Goal: Task Accomplishment & Management: Manage account settings

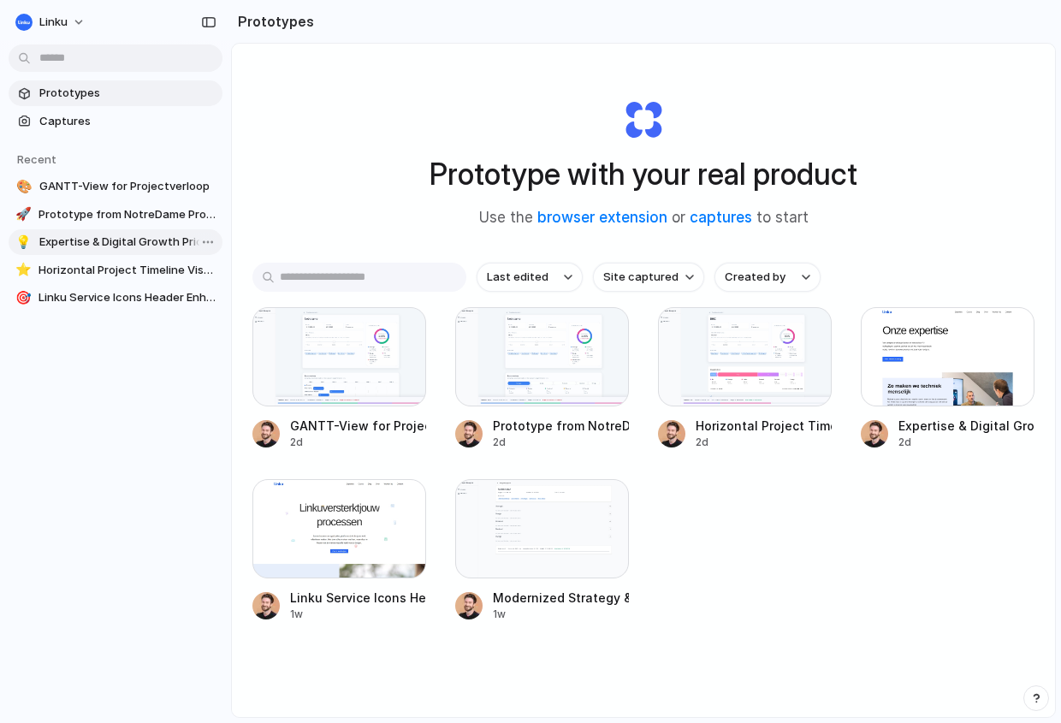
click at [90, 254] on link "💡 Expertise & Digital Growth Pricing" at bounding box center [116, 242] width 214 height 26
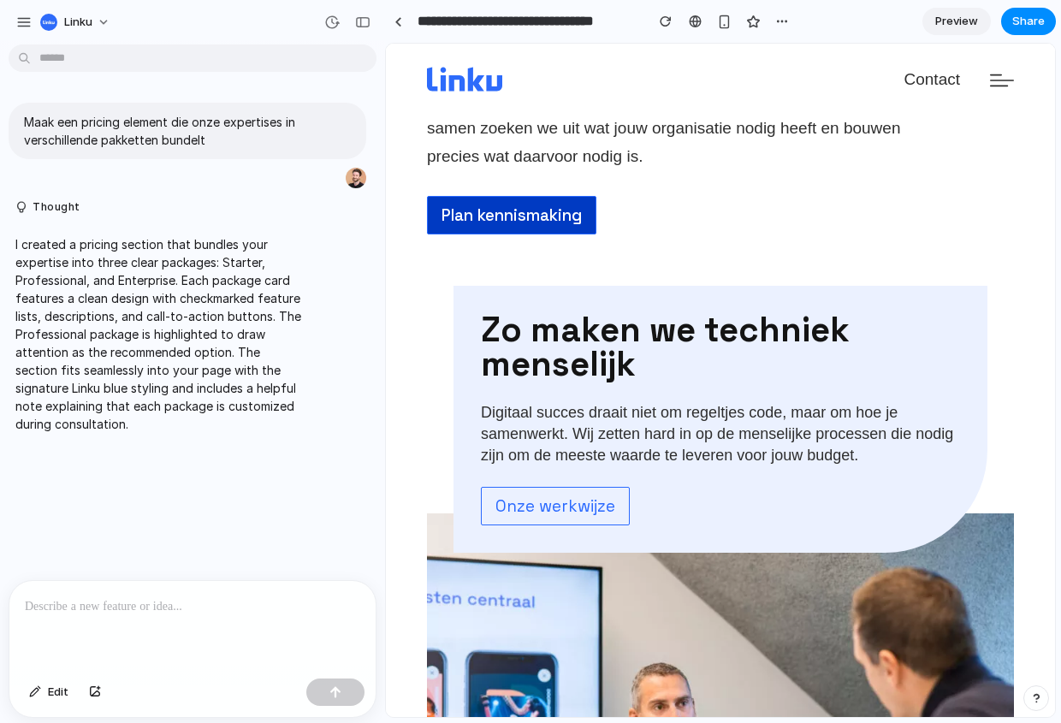
scroll to position [190, 0]
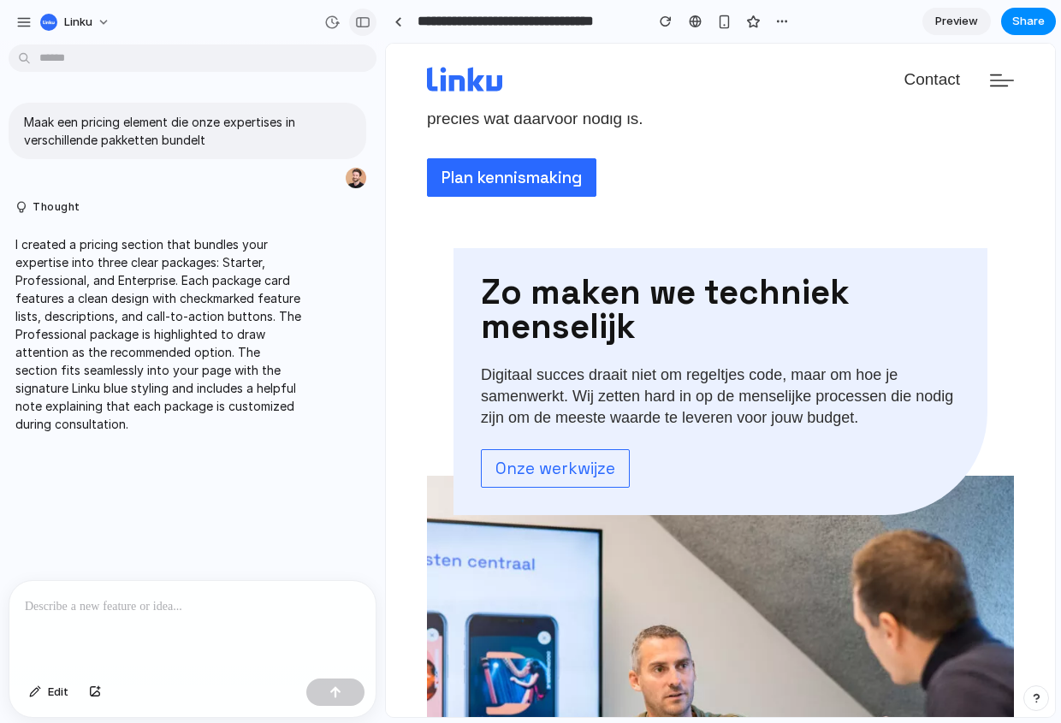
click at [373, 28] on button "button" at bounding box center [362, 22] width 27 height 27
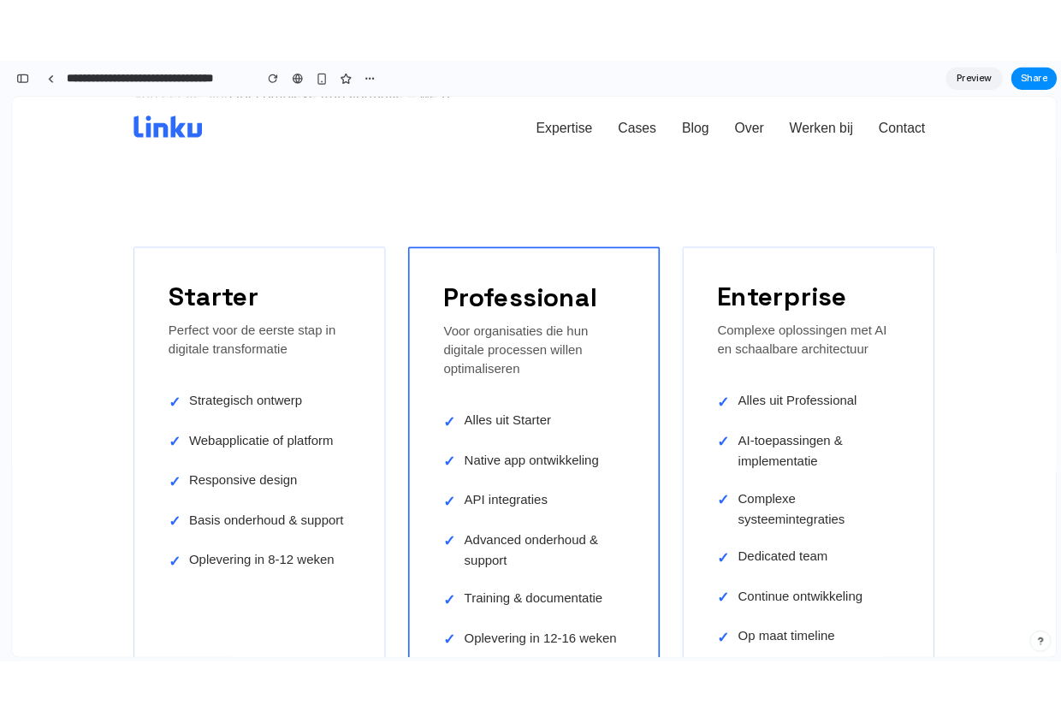
scroll to position [1907, 0]
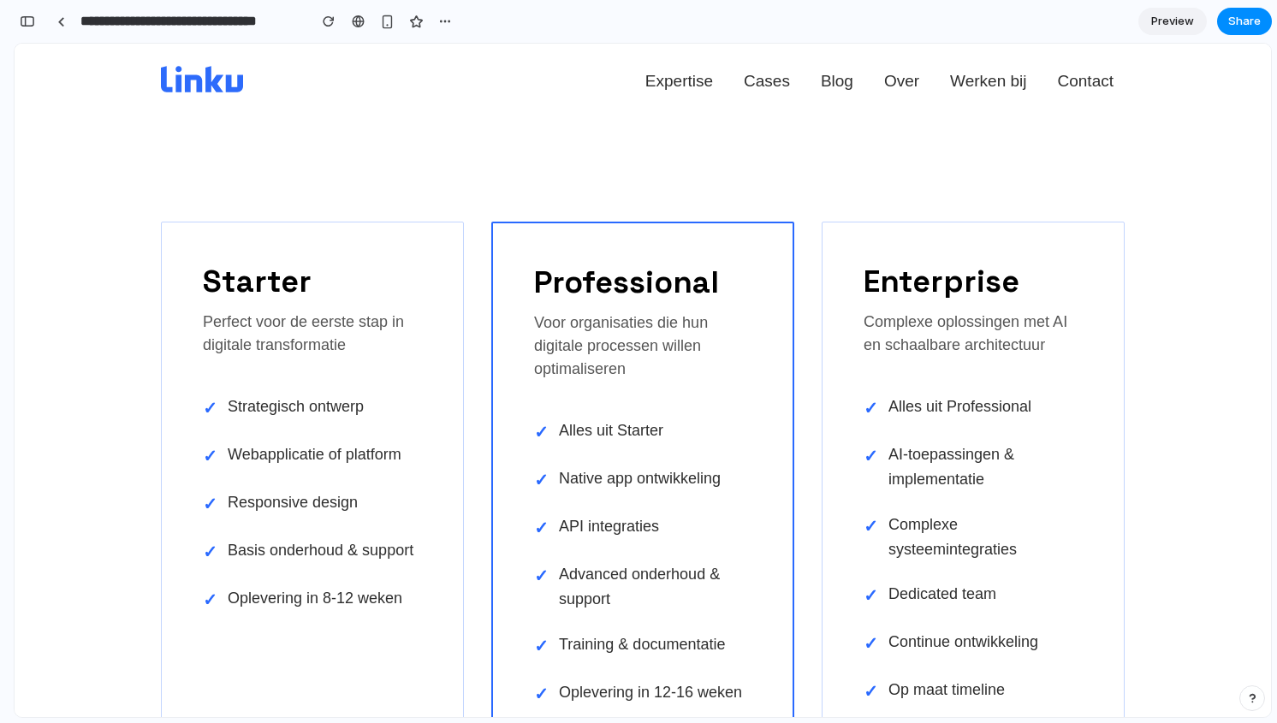
click at [229, 191] on div "Starter Perfect voor de eerste stap in digitale transformatie ✓ Strategisch ont…" at bounding box center [643, 574] width 1257 height 787
click at [55, 27] on link at bounding box center [61, 22] width 26 height 26
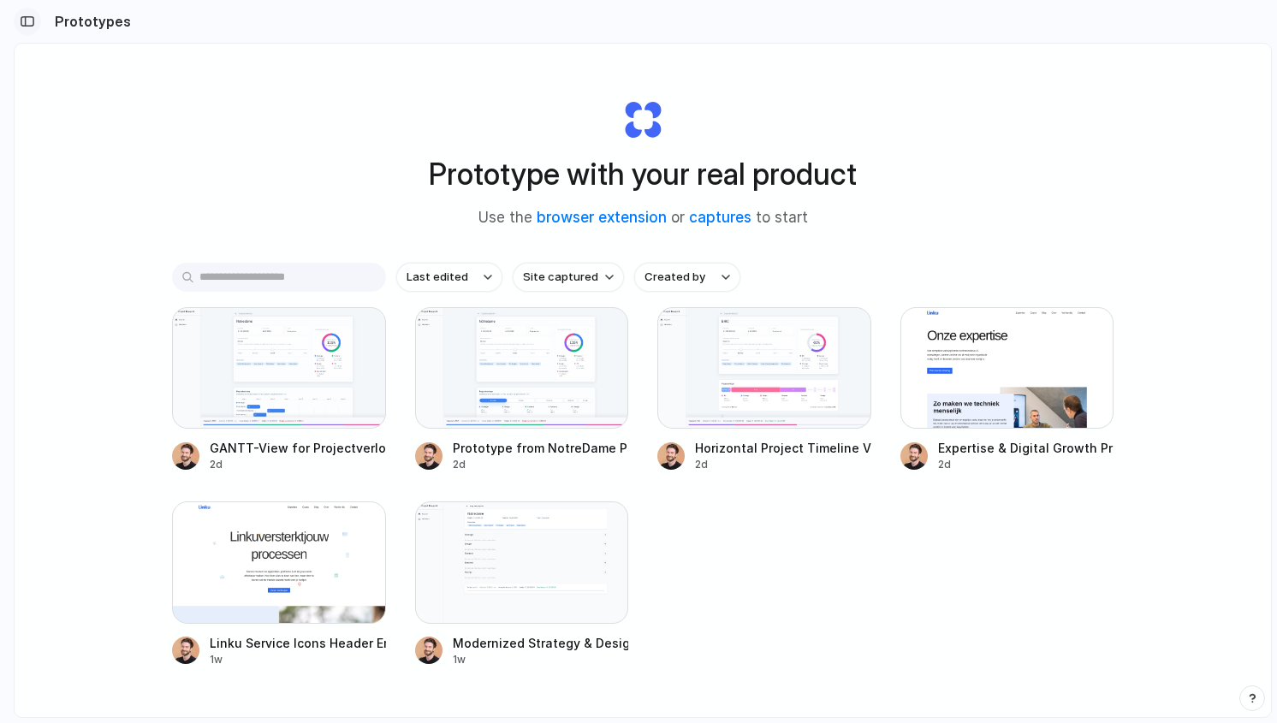
click at [28, 33] on button "button" at bounding box center [27, 21] width 27 height 27
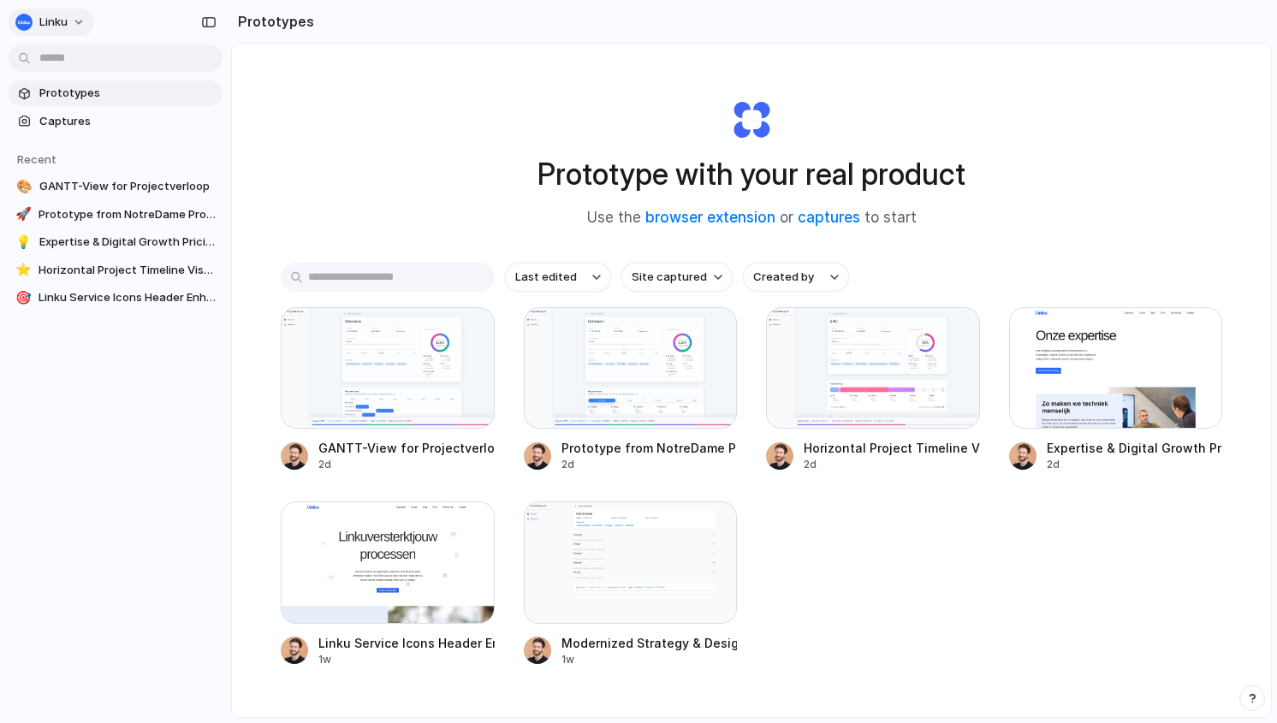
click at [74, 21] on button "Linku" at bounding box center [52, 22] width 86 height 27
click at [85, 65] on li "Settings" at bounding box center [83, 60] width 142 height 27
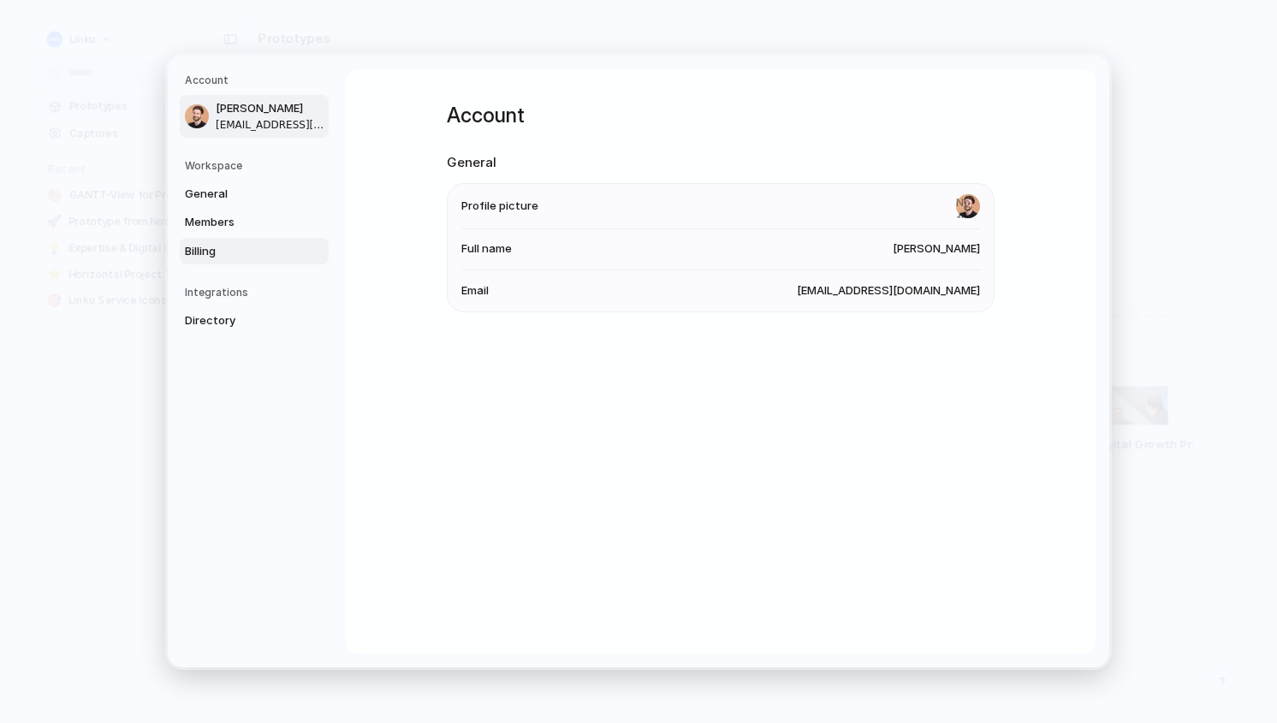
click at [219, 252] on span "Billing" at bounding box center [240, 251] width 110 height 17
